Goal: Task Accomplishment & Management: Manage account settings

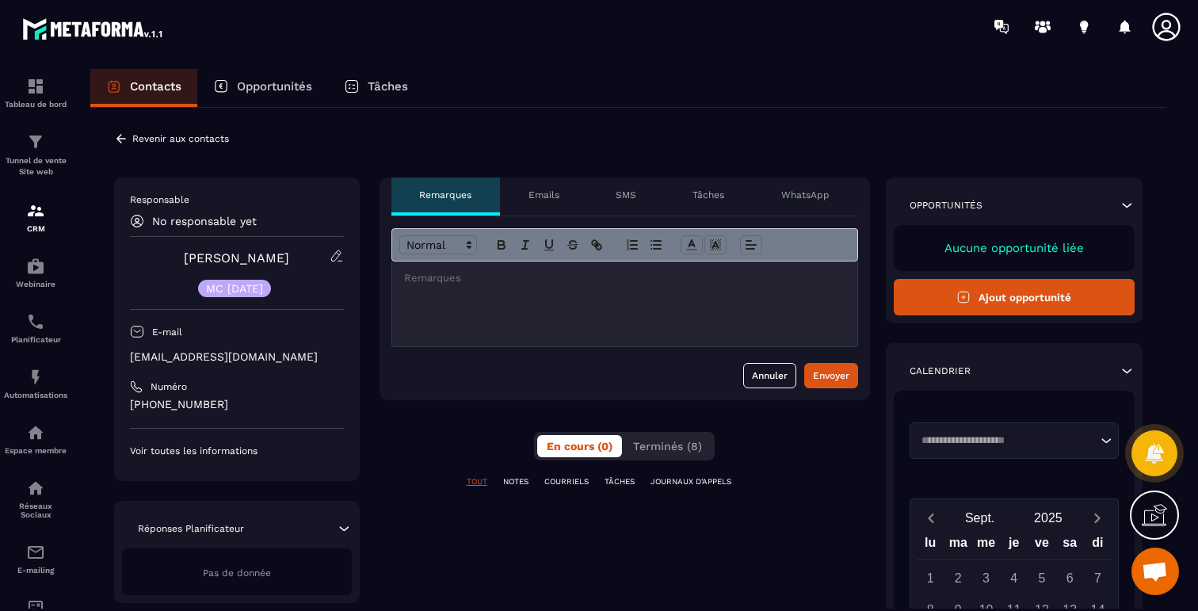
scroll to position [2029, 0]
click at [706, 448] on button "Terminés (8)" at bounding box center [667, 446] width 88 height 22
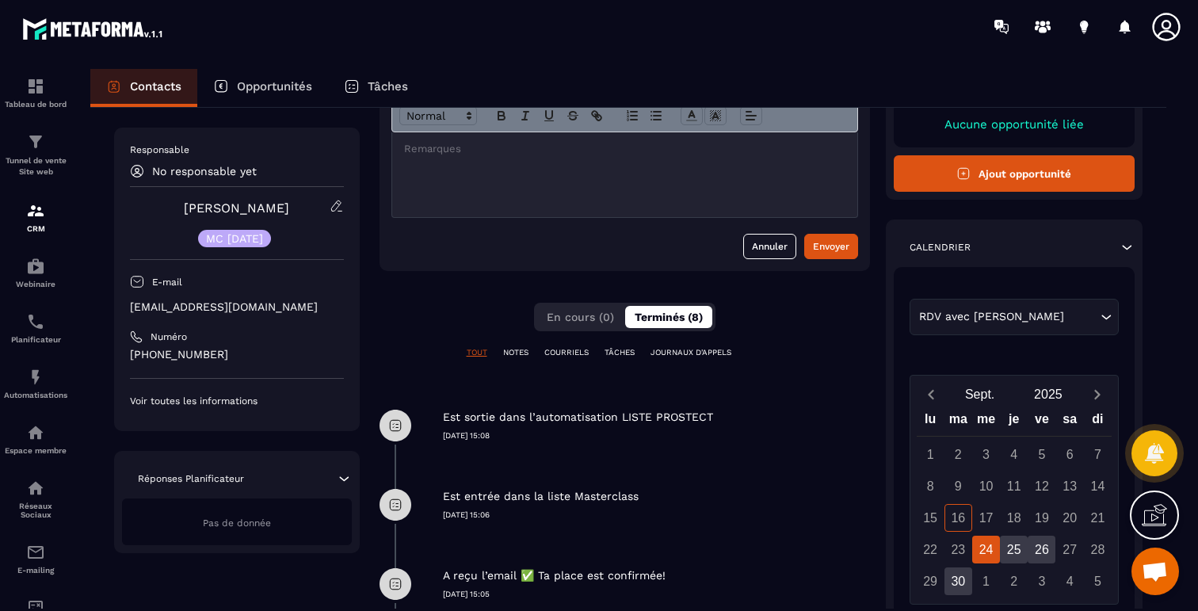
scroll to position [128, 0]
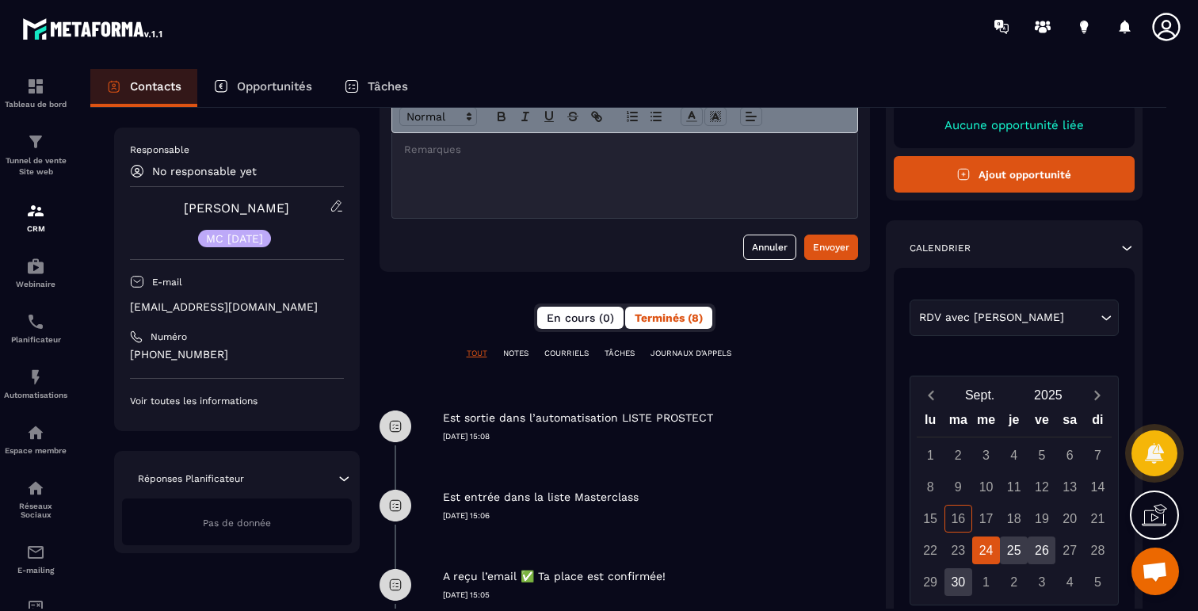
click at [588, 311] on span "En cours (0)" at bounding box center [580, 317] width 67 height 13
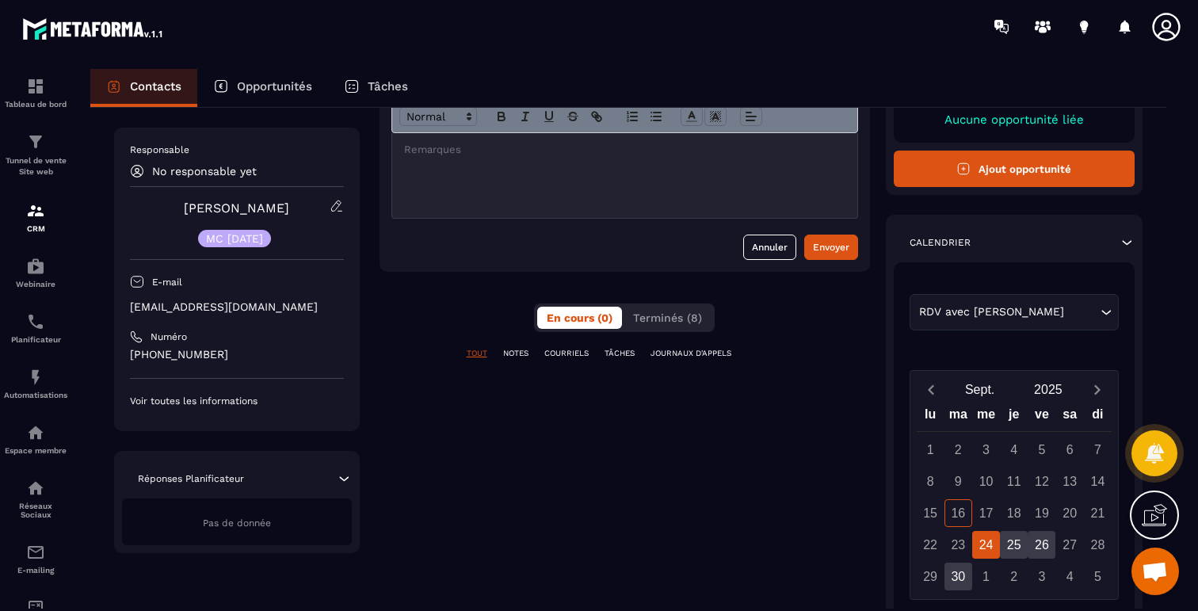
scroll to position [0, 0]
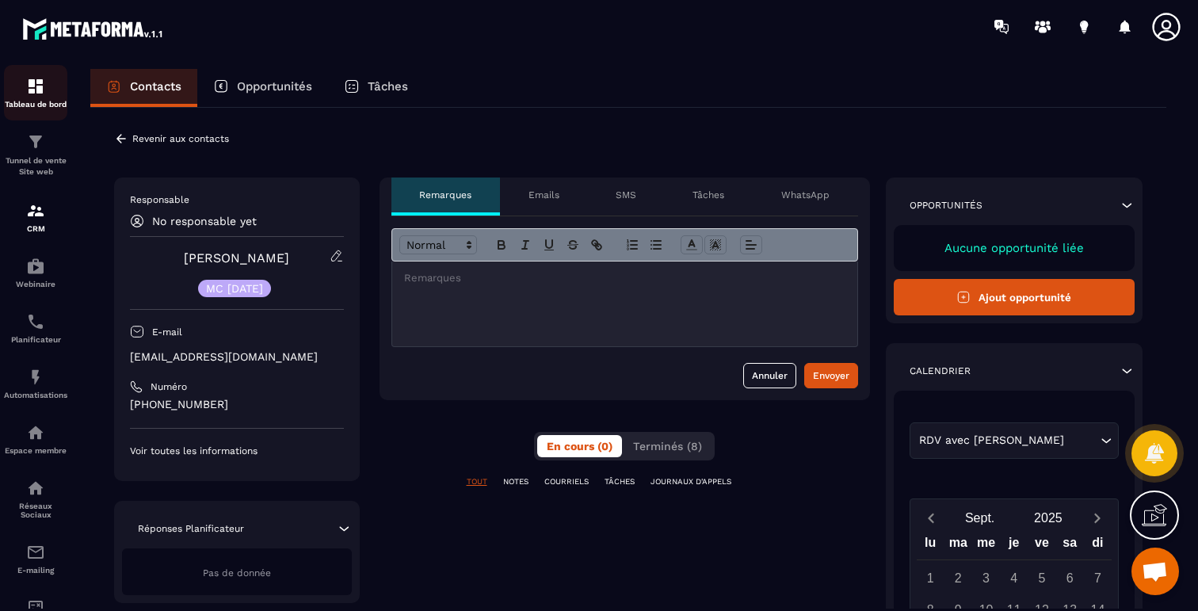
click at [28, 86] on img at bounding box center [35, 86] width 19 height 19
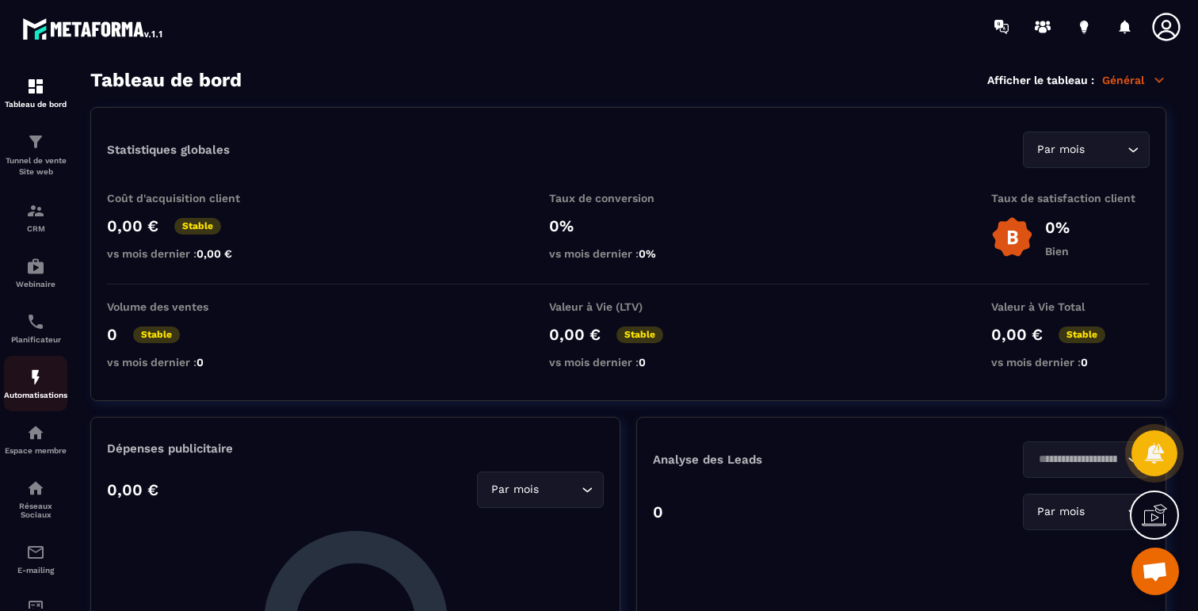
click at [41, 402] on link "Automatisations" at bounding box center [35, 383] width 63 height 55
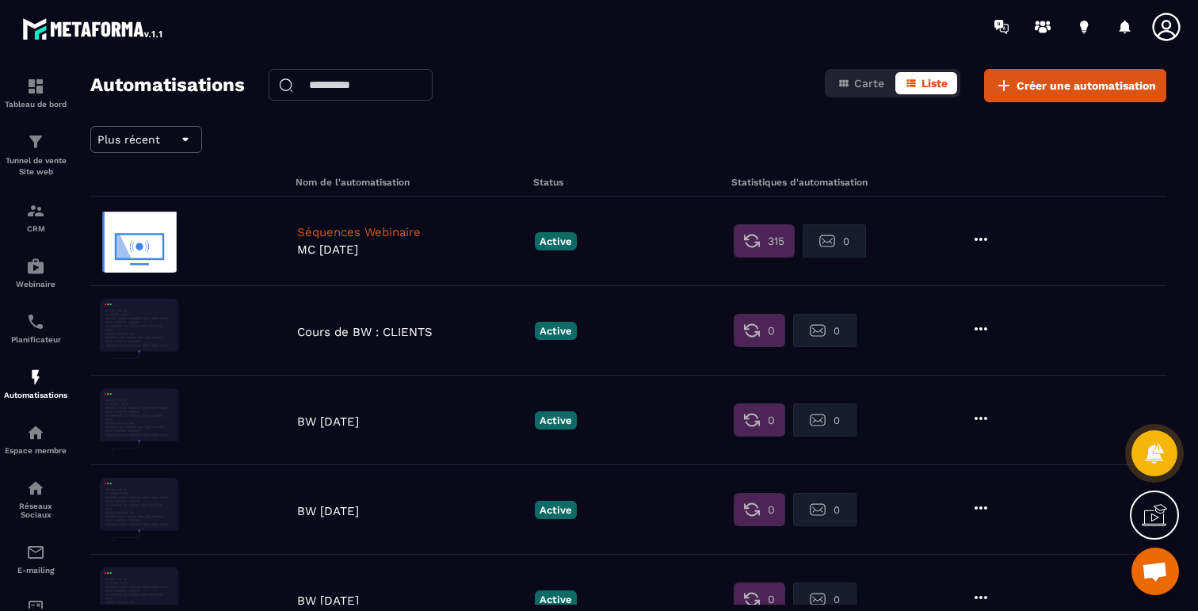
click at [322, 227] on p "Séquences Webinaire" at bounding box center [412, 232] width 230 height 14
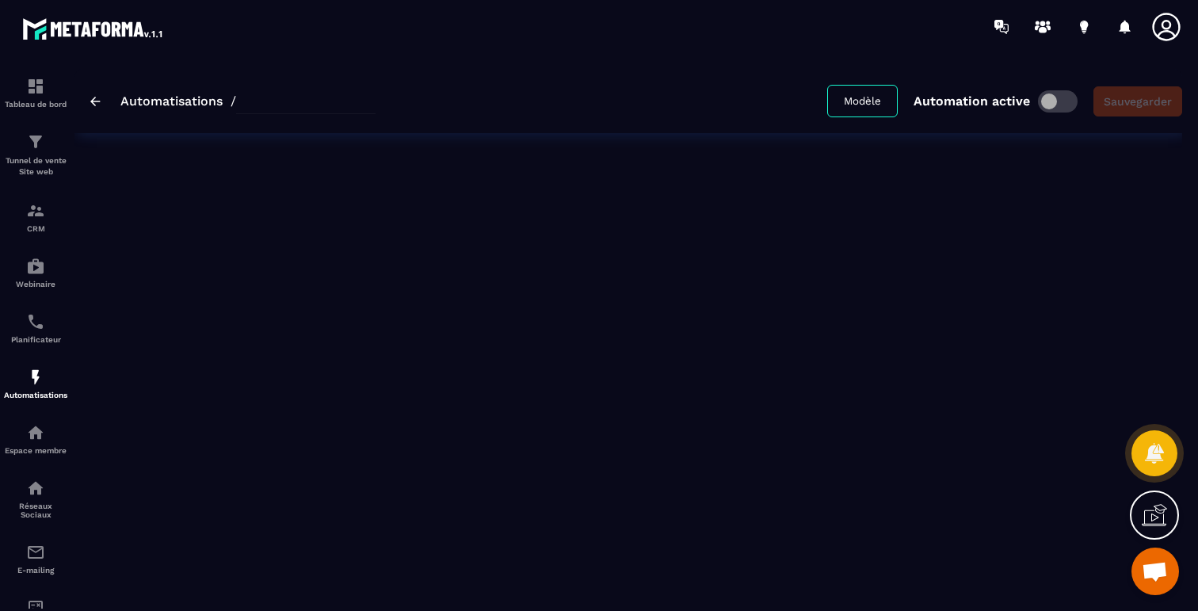
type input "**********"
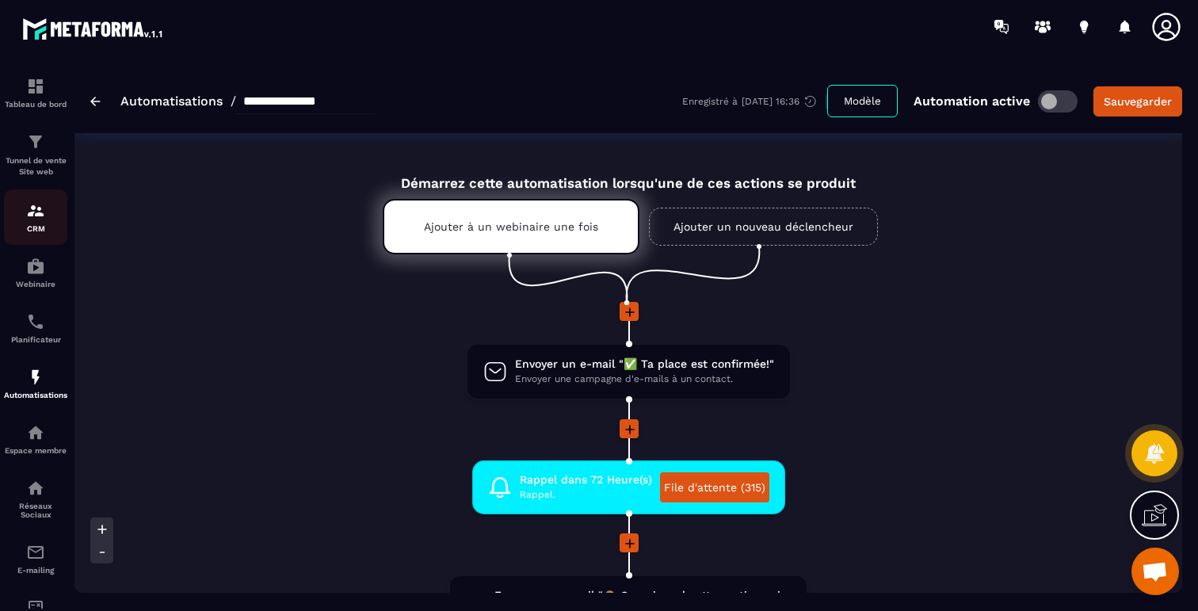
click at [40, 216] on img at bounding box center [35, 210] width 19 height 19
